Goal: Task Accomplishment & Management: Manage account settings

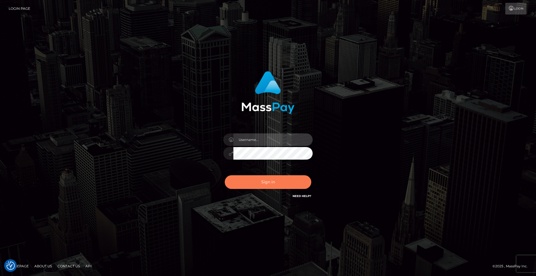
type input "[DEMOGRAPHIC_DATA]"
click at [280, 181] on button "Sign in" at bounding box center [268, 182] width 87 height 14
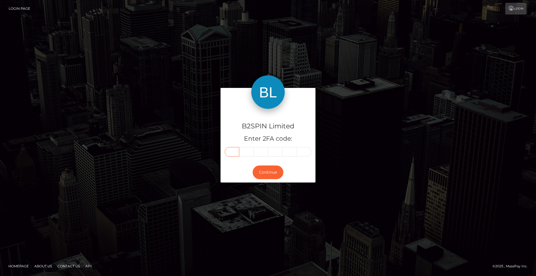
drag, startPoint x: 235, startPoint y: 149, endPoint x: 295, endPoint y: 153, distance: 60.4
click at [235, 150] on input "text" at bounding box center [232, 151] width 15 height 9
type input "6"
type input "2"
type input "3"
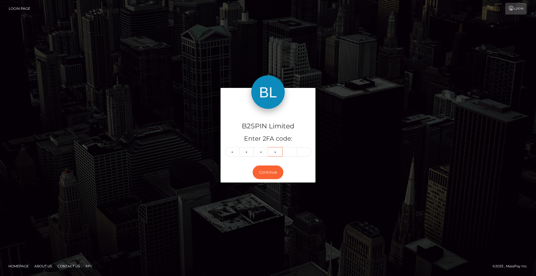
type input "8"
type input "3"
type input "0"
click at [250, 169] on div "Continue" at bounding box center [268, 172] width 95 height 20
click at [259, 170] on button "Continue" at bounding box center [268, 173] width 31 height 14
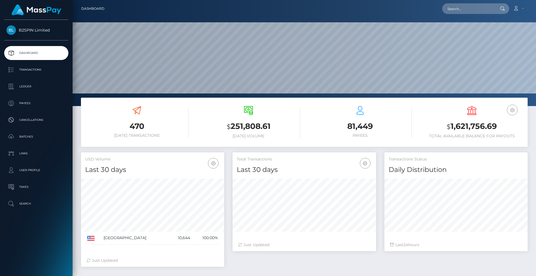
scroll to position [99, 144]
drag, startPoint x: 502, startPoint y: 125, endPoint x: 456, endPoint y: 109, distance: 48.4
click at [447, 126] on h3 "$ 1,621,756.69" at bounding box center [471, 126] width 103 height 11
copy h3 "$ 1,621,756.69"
